Goal: Task Accomplishment & Management: Complete application form

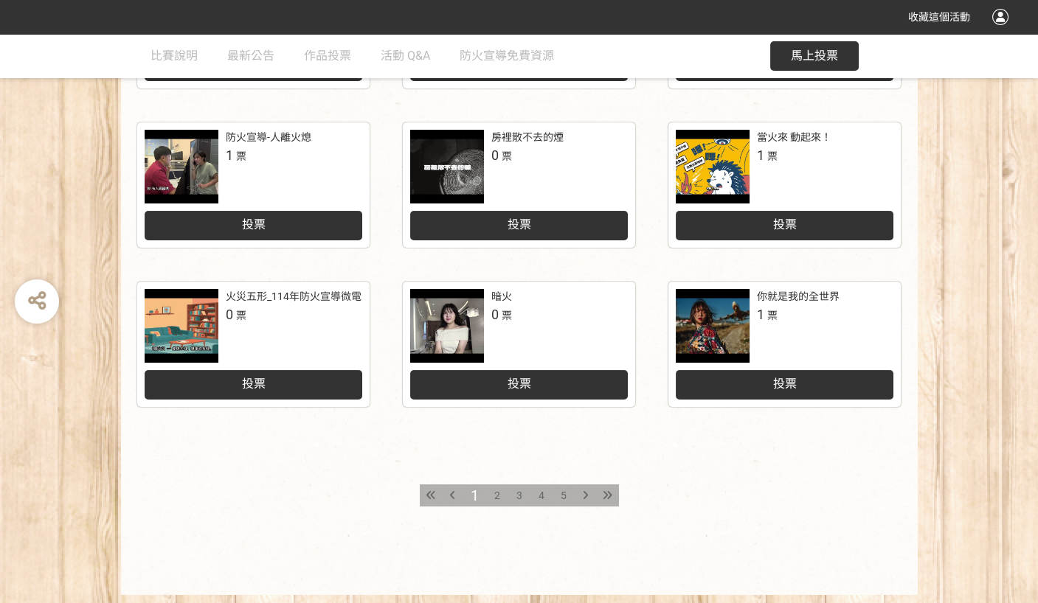
scroll to position [679, 0]
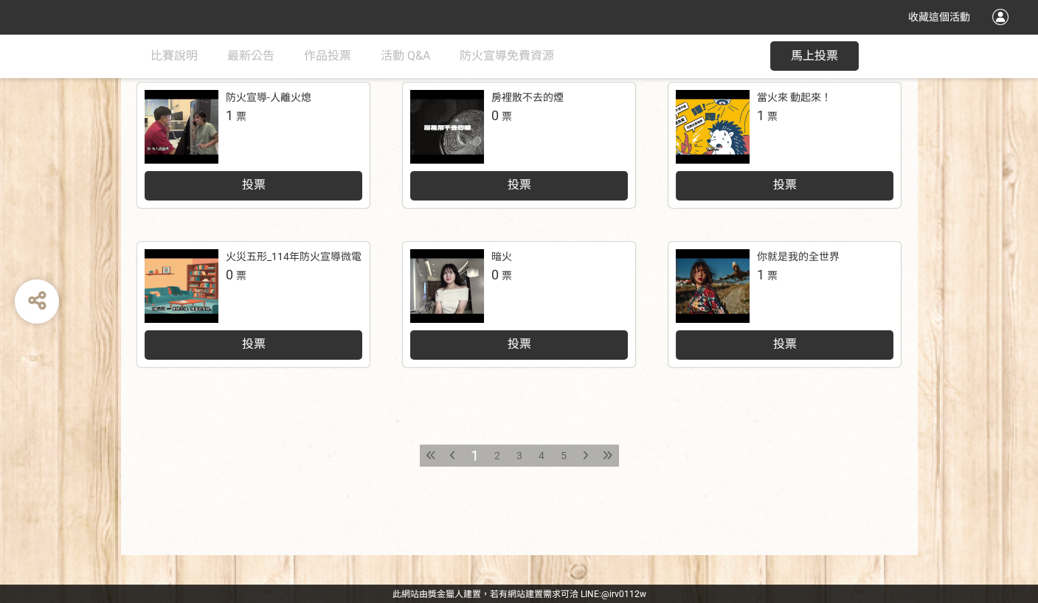
click at [494, 458] on span "2" at bounding box center [497, 456] width 6 height 12
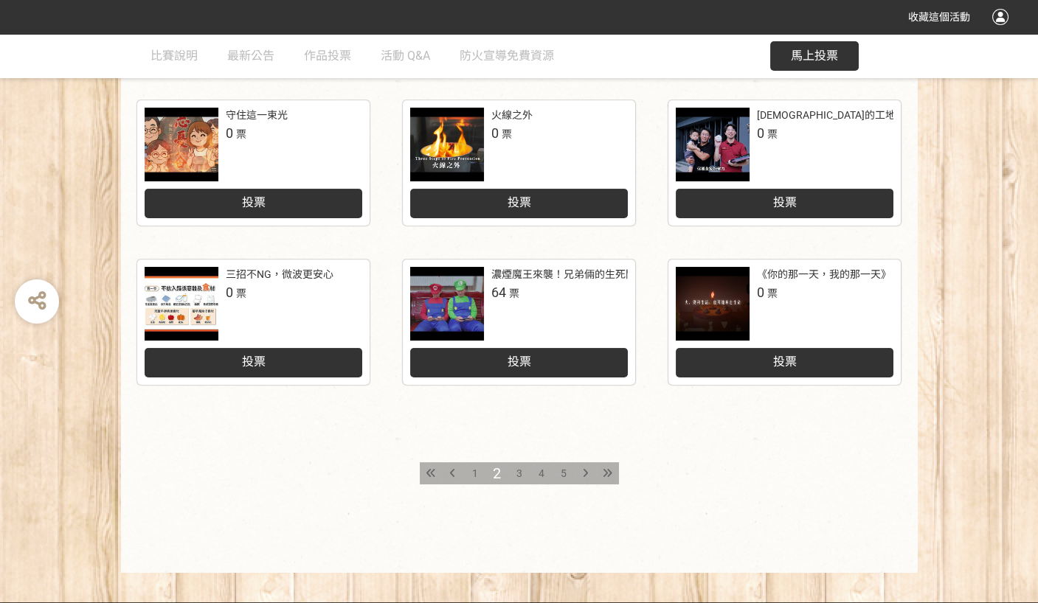
scroll to position [679, 0]
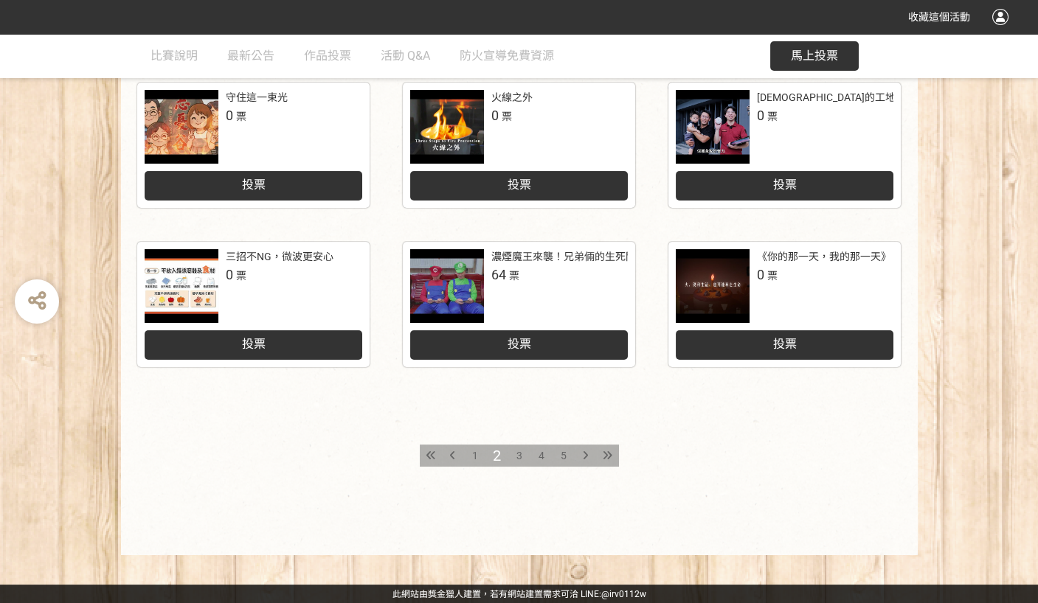
click at [518, 458] on span "3" at bounding box center [519, 456] width 6 height 12
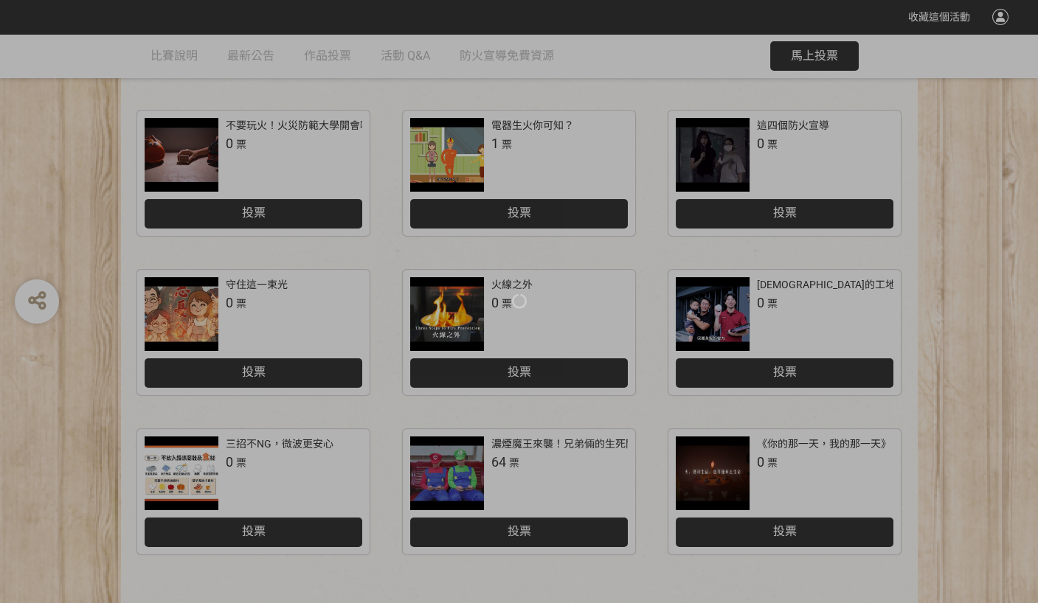
scroll to position [679, 0]
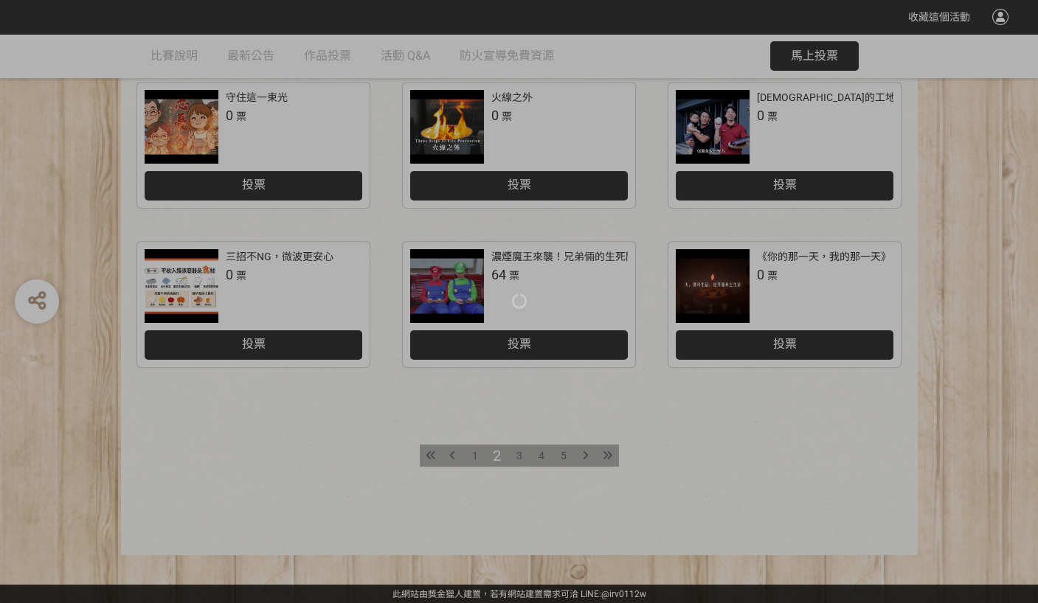
click at [517, 456] on div at bounding box center [519, 301] width 1038 height 603
click at [610, 454] on div at bounding box center [519, 301] width 1038 height 603
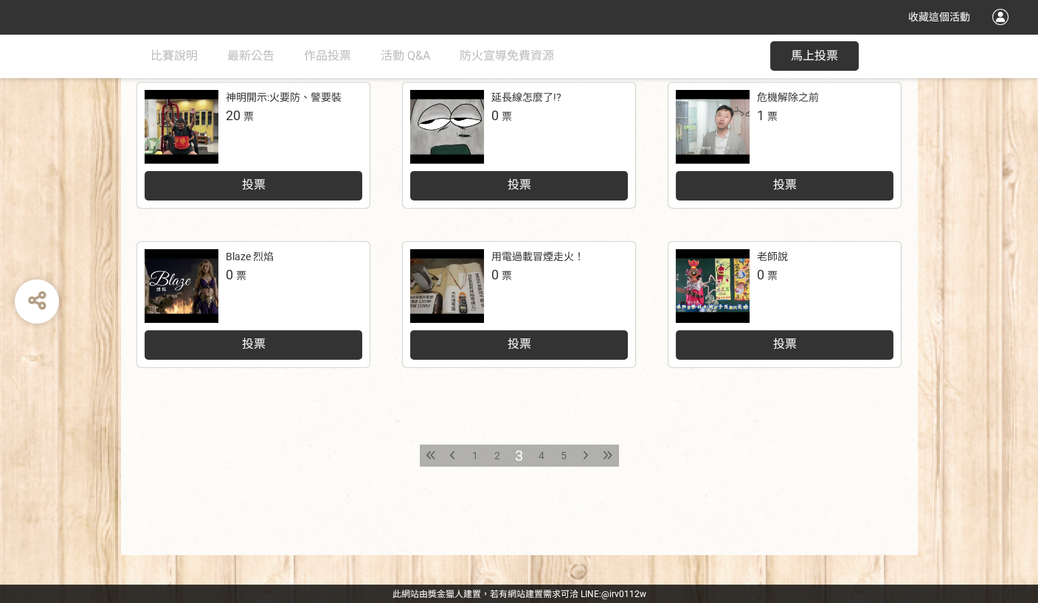
click at [604, 451] on icon at bounding box center [608, 456] width 10 height 10
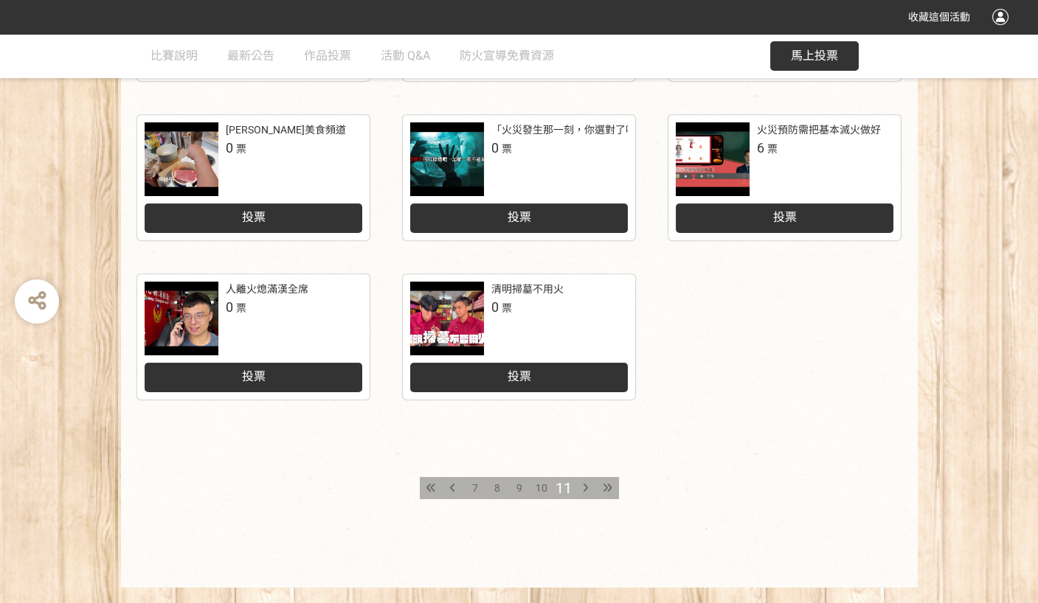
scroll to position [679, 0]
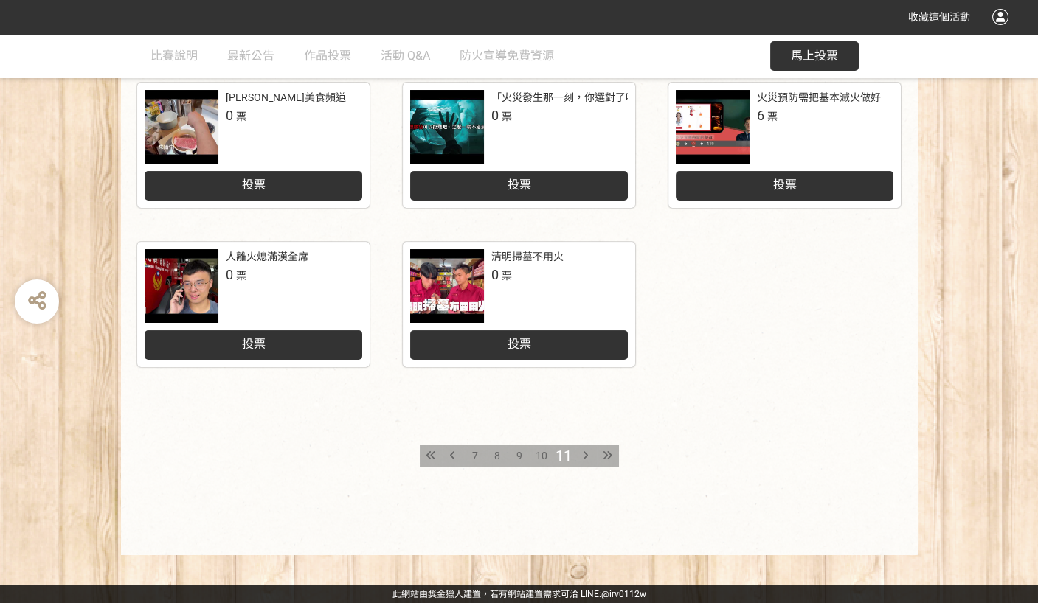
click at [610, 460] on div at bounding box center [608, 456] width 22 height 22
click at [606, 457] on icon at bounding box center [608, 456] width 10 height 10
click at [464, 460] on div "7" at bounding box center [475, 456] width 22 height 22
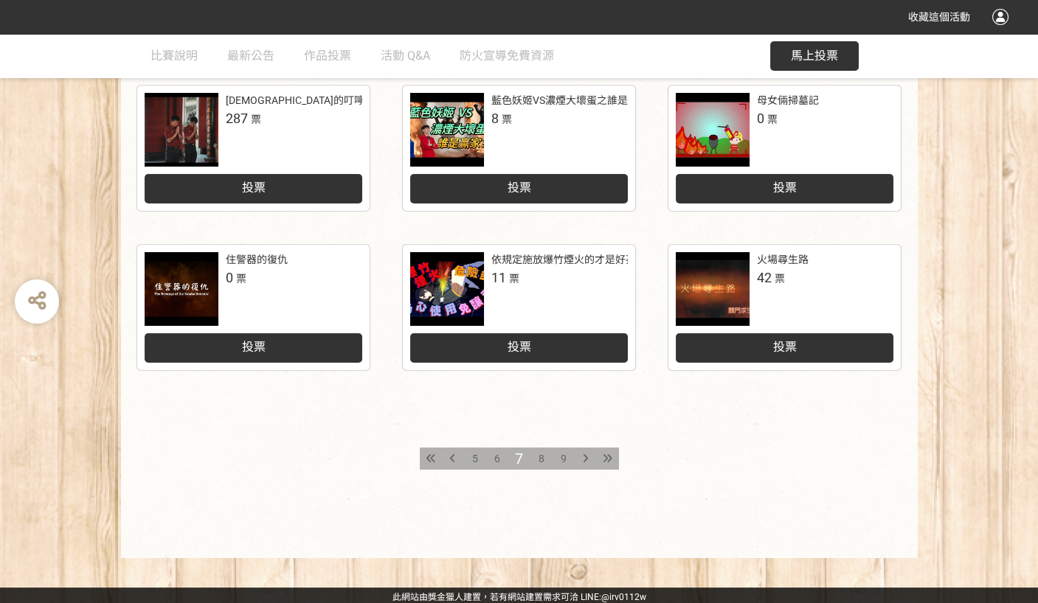
scroll to position [679, 0]
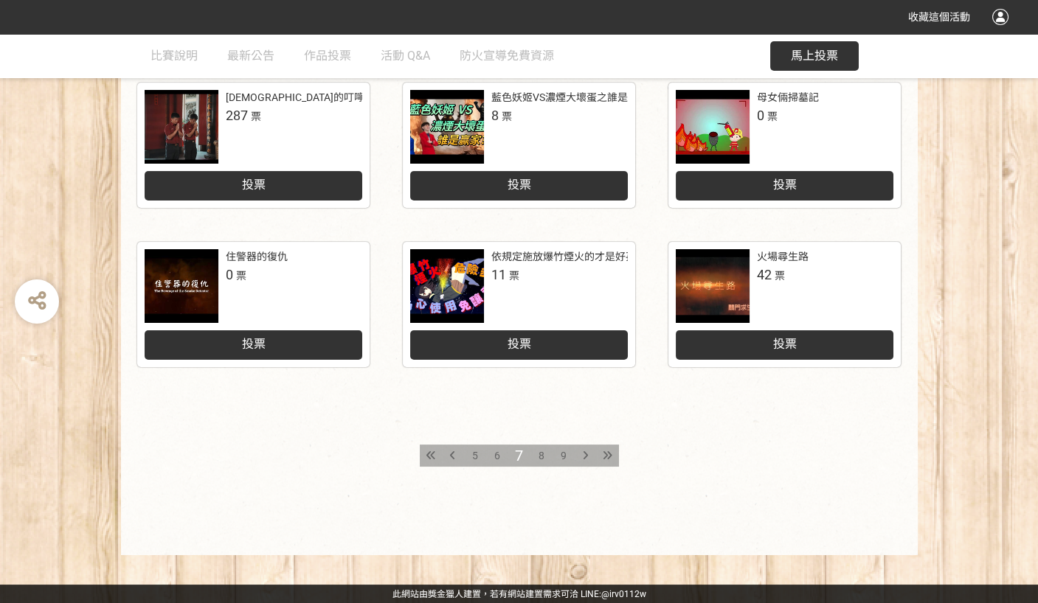
click at [454, 454] on icon at bounding box center [452, 456] width 5 height 10
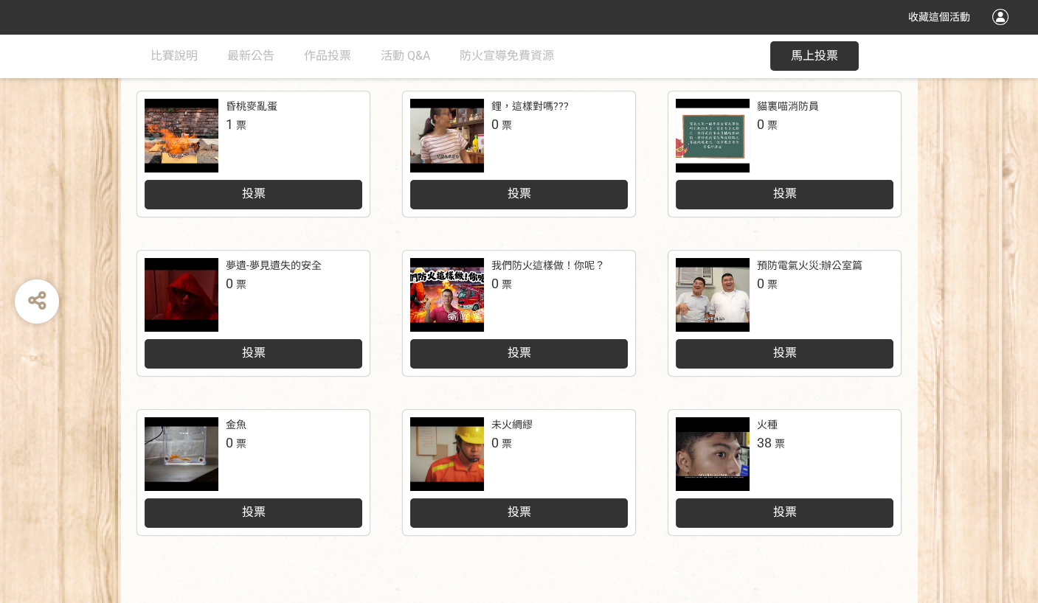
scroll to position [615, 0]
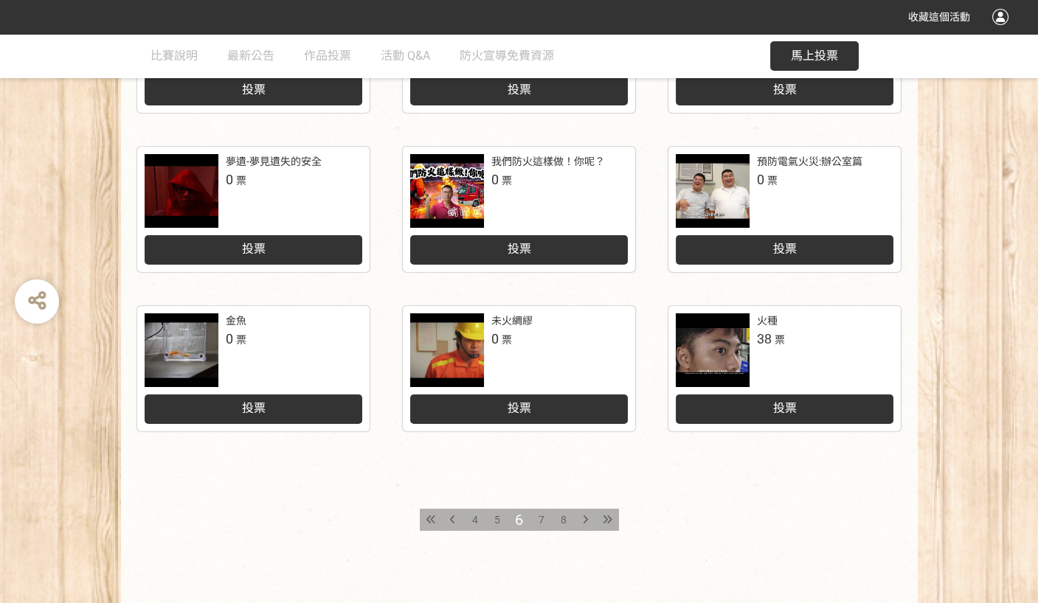
click at [449, 519] on div at bounding box center [453, 520] width 22 height 22
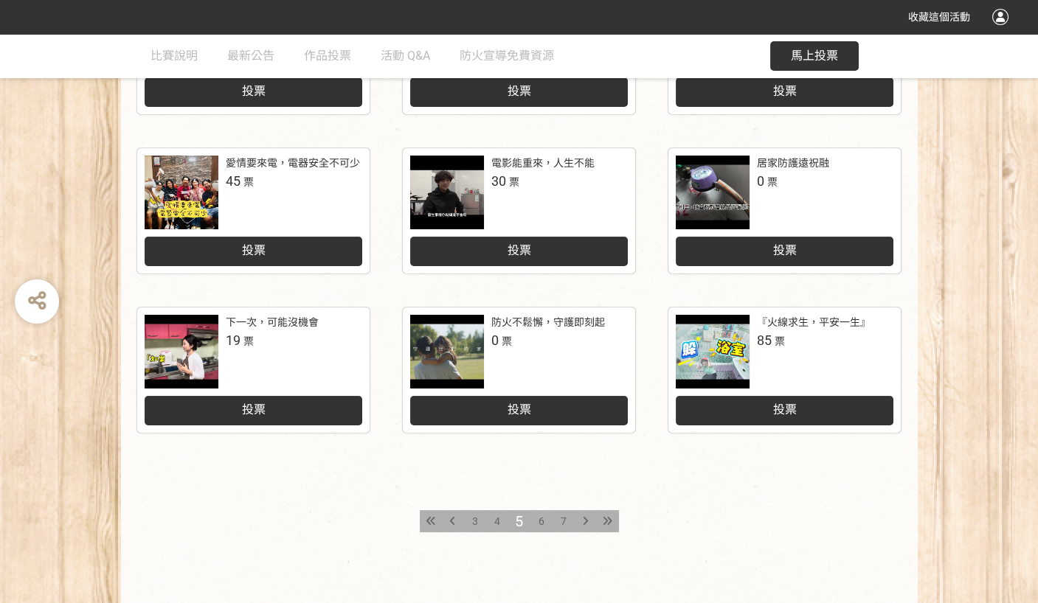
scroll to position [679, 0]
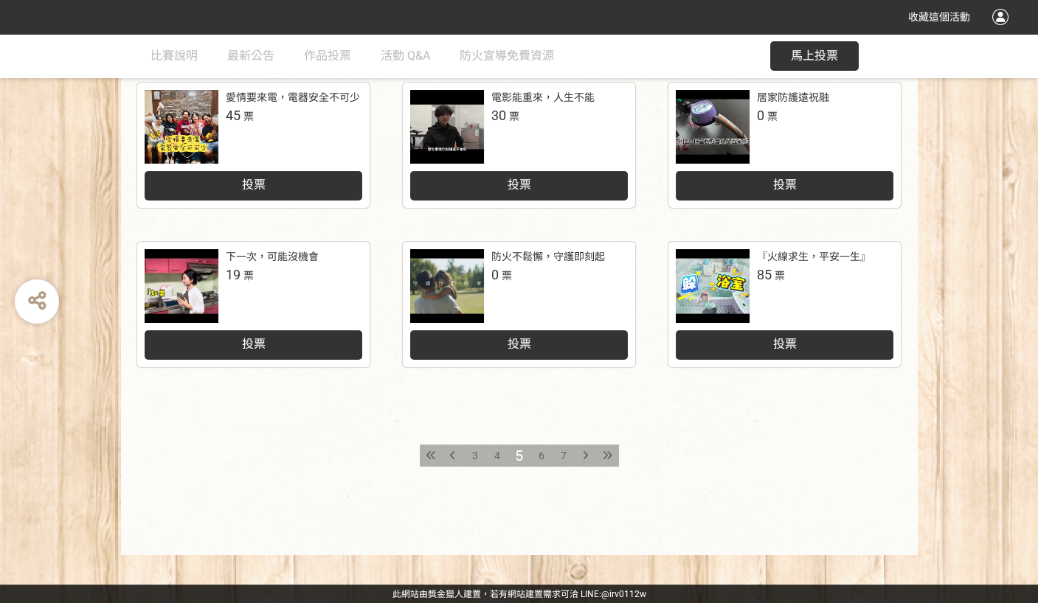
click at [585, 455] on icon at bounding box center [585, 456] width 5 height 10
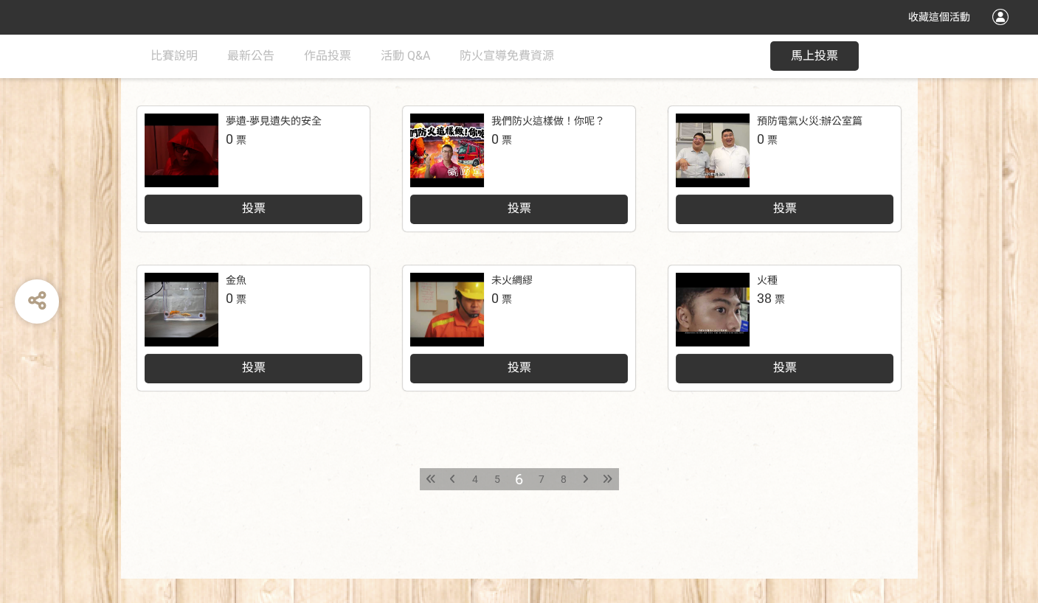
scroll to position [679, 0]
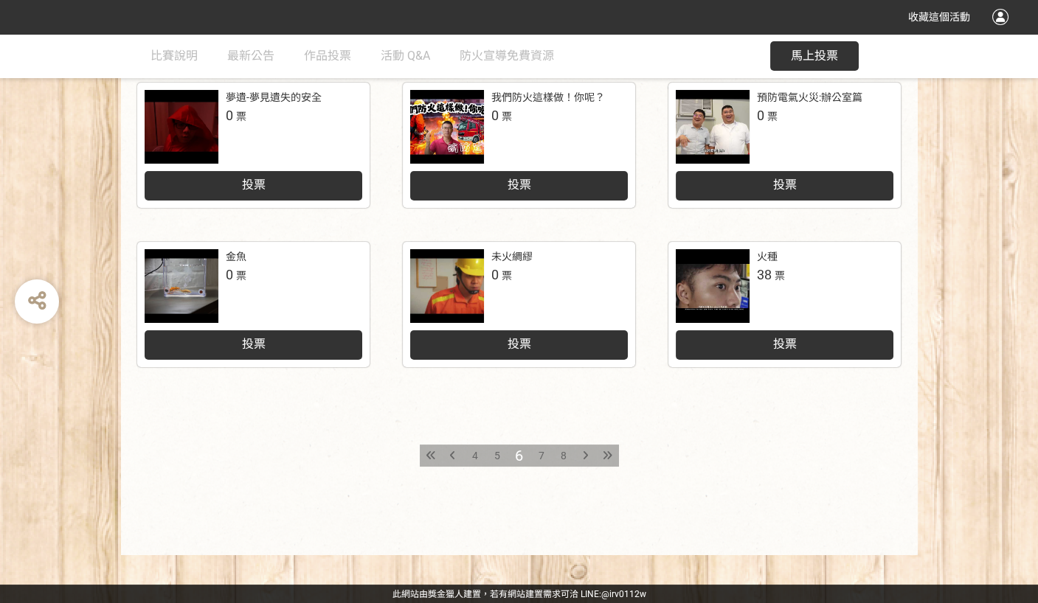
click at [587, 456] on icon at bounding box center [585, 456] width 5 height 10
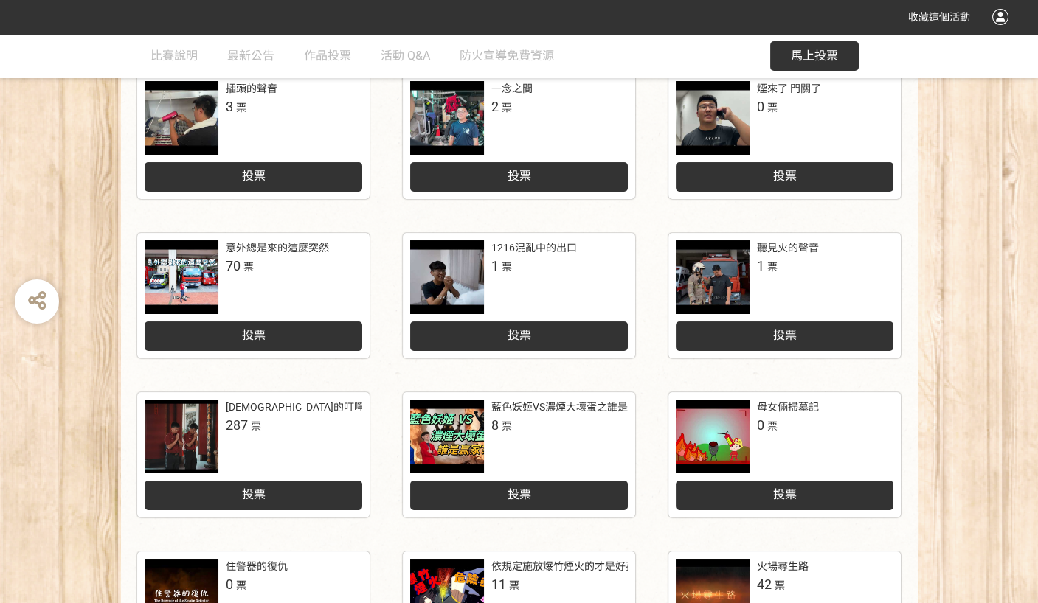
scroll to position [491, 0]
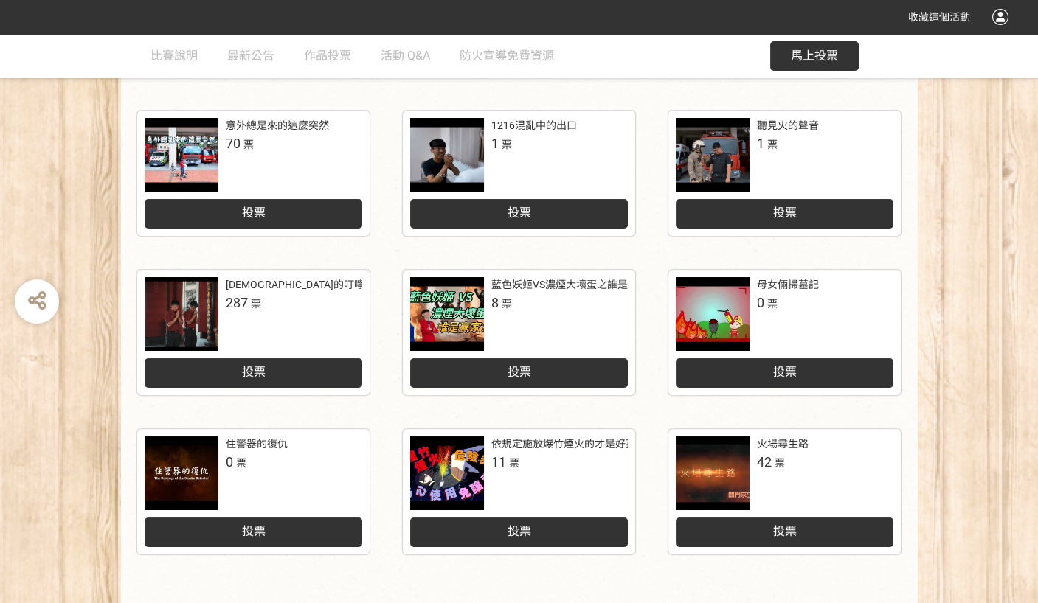
click at [184, 323] on div at bounding box center [182, 314] width 74 height 74
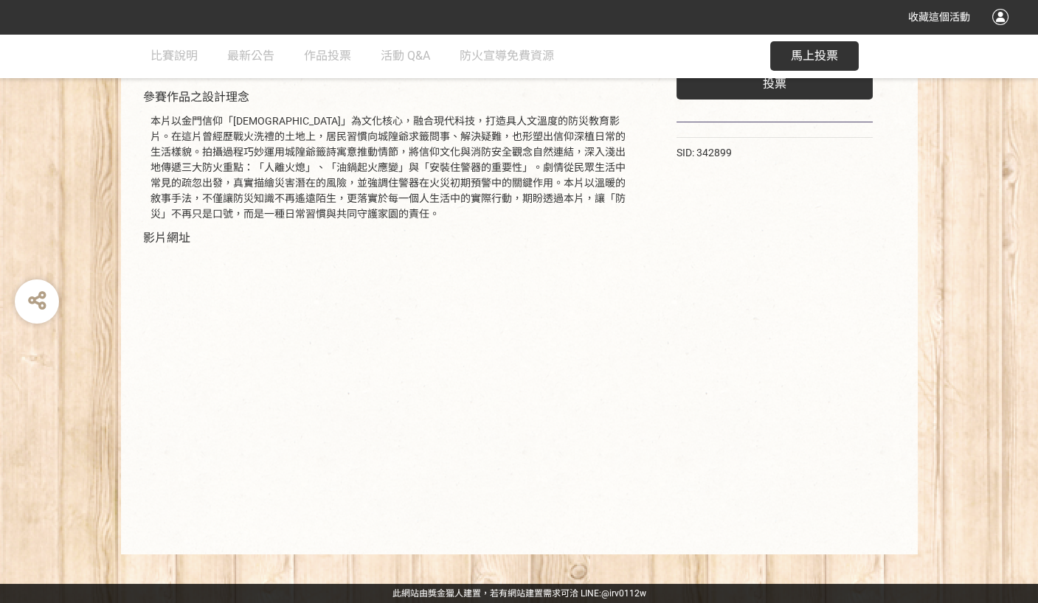
scroll to position [140, 0]
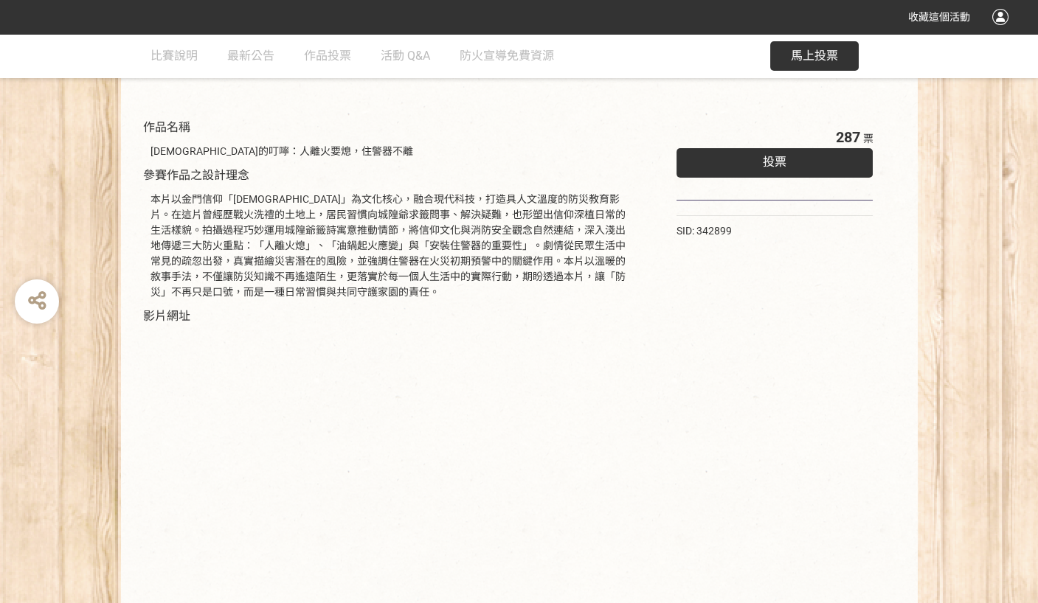
click at [764, 159] on span "投票" at bounding box center [775, 162] width 24 height 14
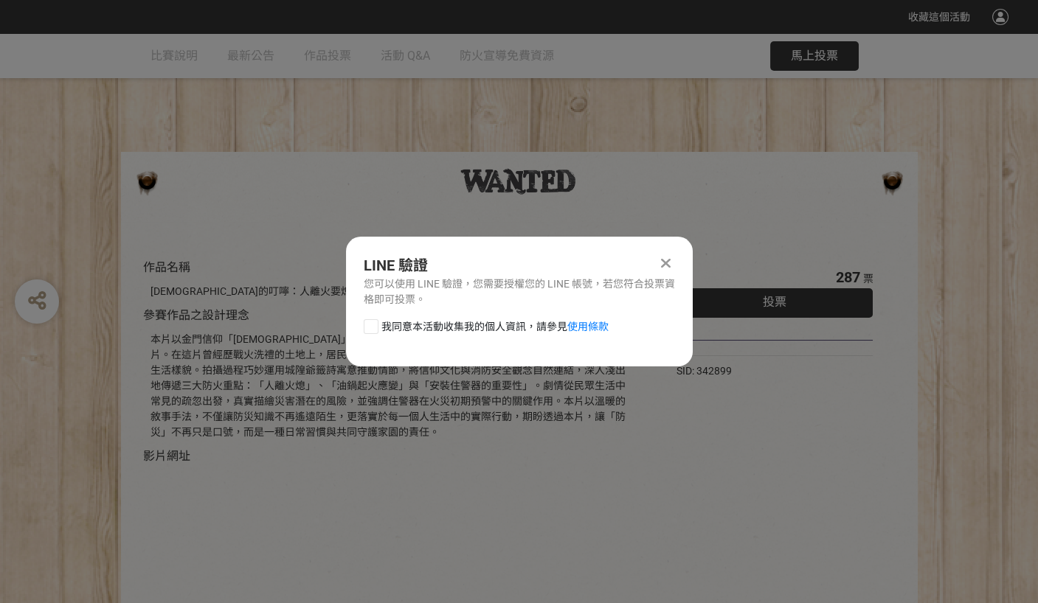
scroll to position [0, 0]
click at [367, 327] on div at bounding box center [371, 326] width 15 height 15
checkbox input "true"
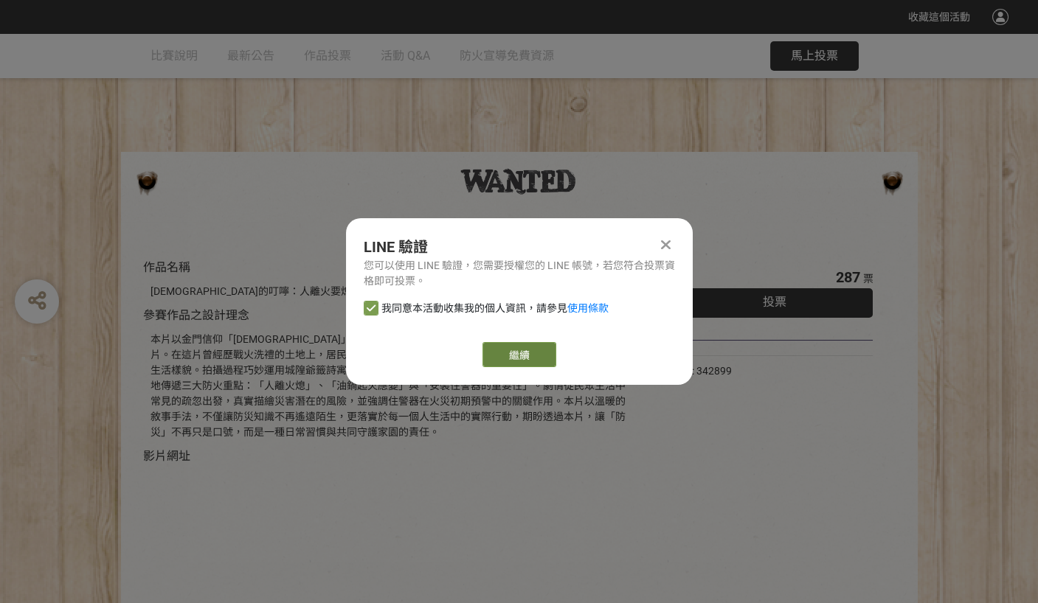
click at [505, 356] on link "繼續" at bounding box center [519, 354] width 74 height 25
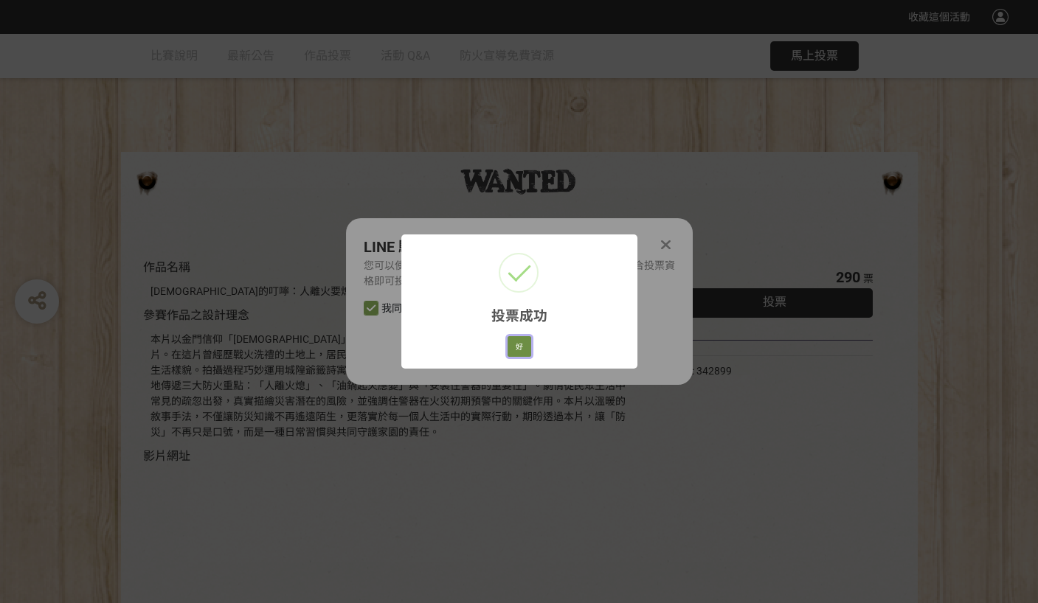
click at [520, 346] on button "好" at bounding box center [520, 346] width 24 height 21
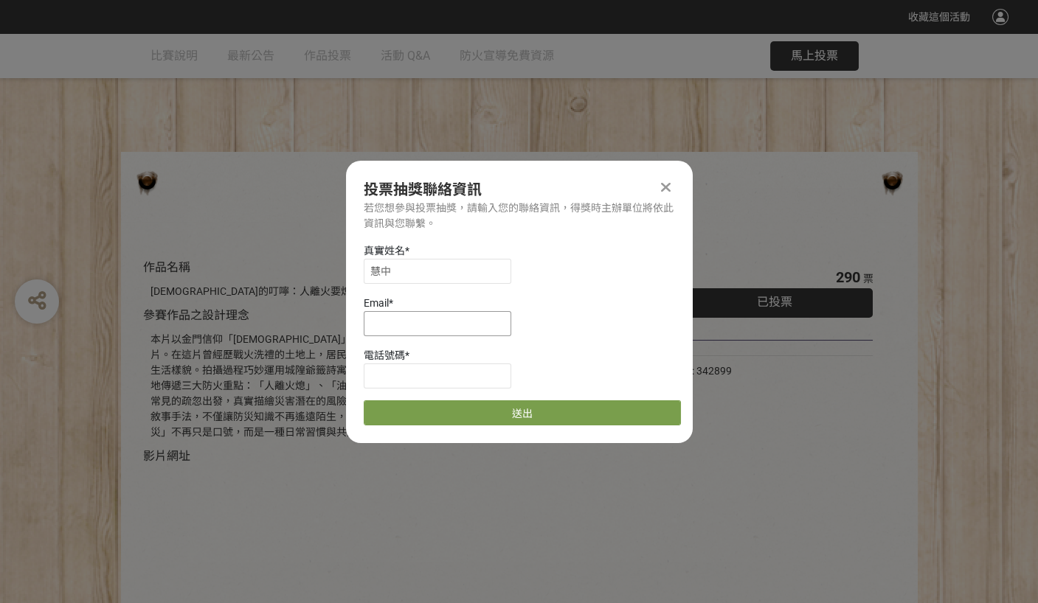
click at [406, 328] on input at bounding box center [438, 323] width 148 height 25
type input "[EMAIL_ADDRESS][DOMAIN_NAME]"
click at [429, 378] on input at bounding box center [438, 376] width 148 height 25
type input "0911864306"
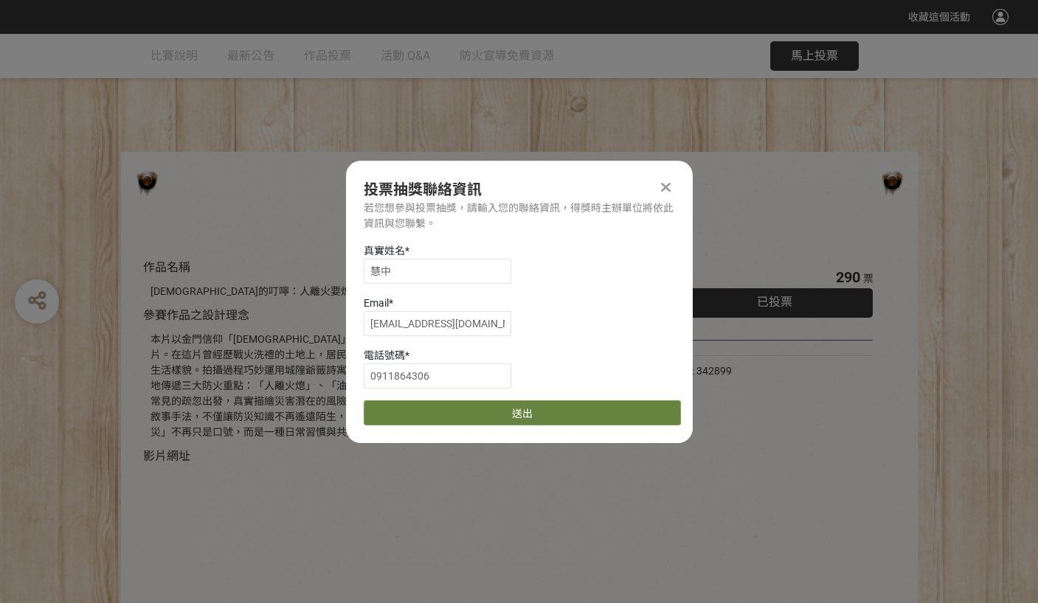
click at [535, 410] on button "送出" at bounding box center [522, 413] width 317 height 25
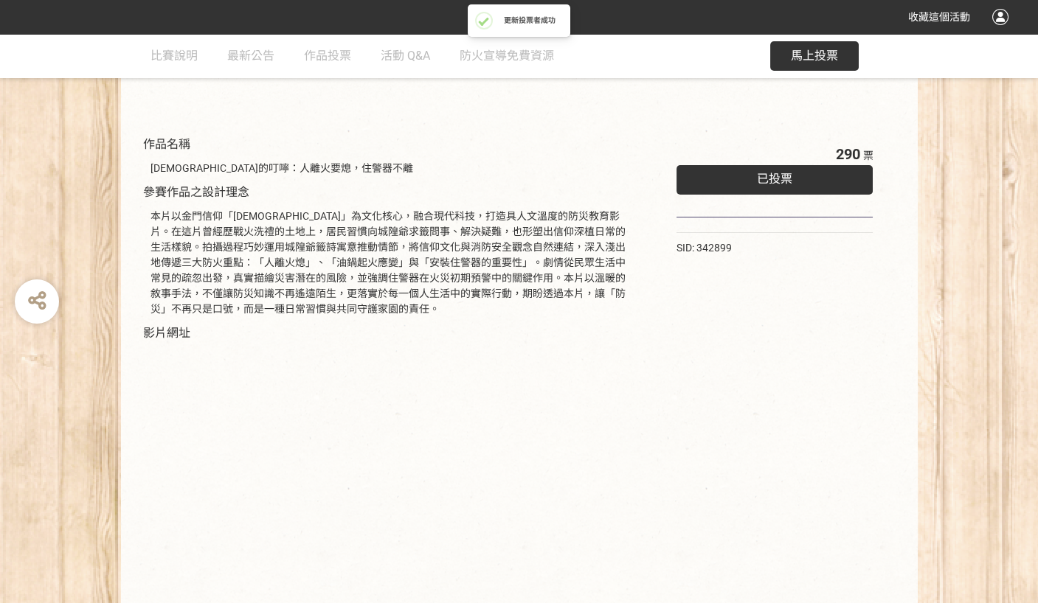
scroll to position [140, 0]
